Goal: Transaction & Acquisition: Purchase product/service

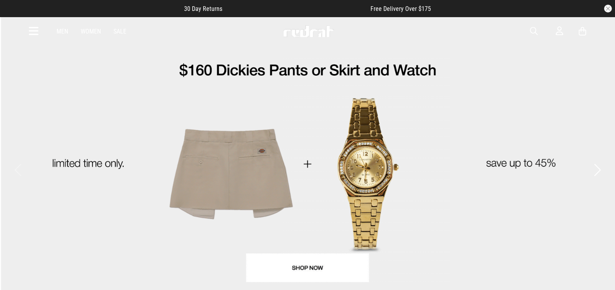
click at [532, 30] on span "button" at bounding box center [534, 31] width 8 height 9
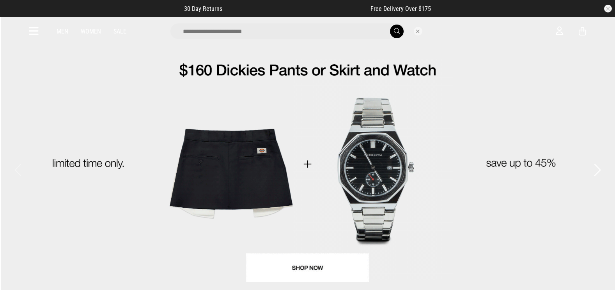
click at [339, 32] on input "search" at bounding box center [287, 31] width 234 height 16
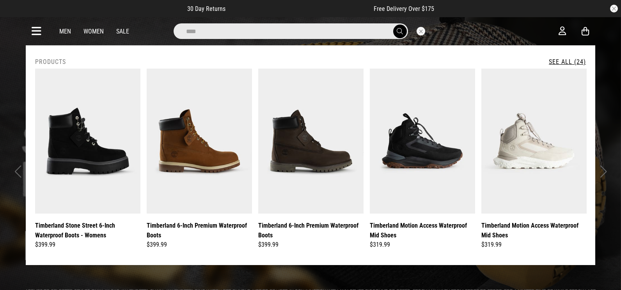
type input "**********"
click at [397, 33] on span "submit" at bounding box center [400, 31] width 6 height 7
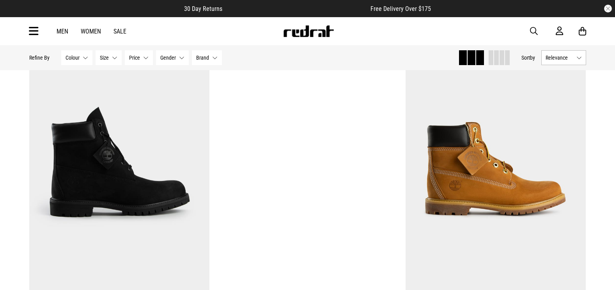
scroll to position [1404, 0]
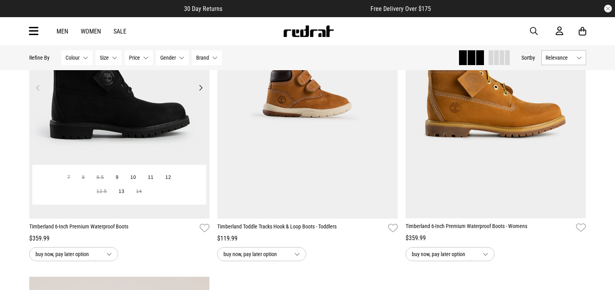
click at [106, 105] on img at bounding box center [119, 92] width 181 height 253
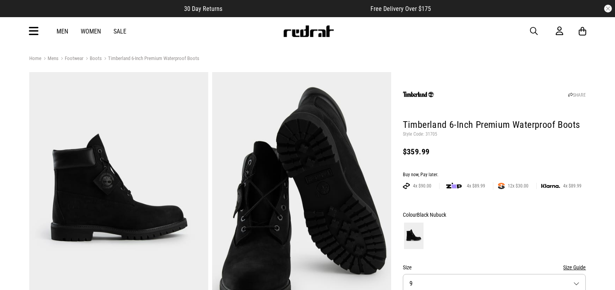
click at [431, 133] on p "Style Code: 31705" at bounding box center [494, 134] width 183 height 6
copy p "31705"
